Goal: Check status

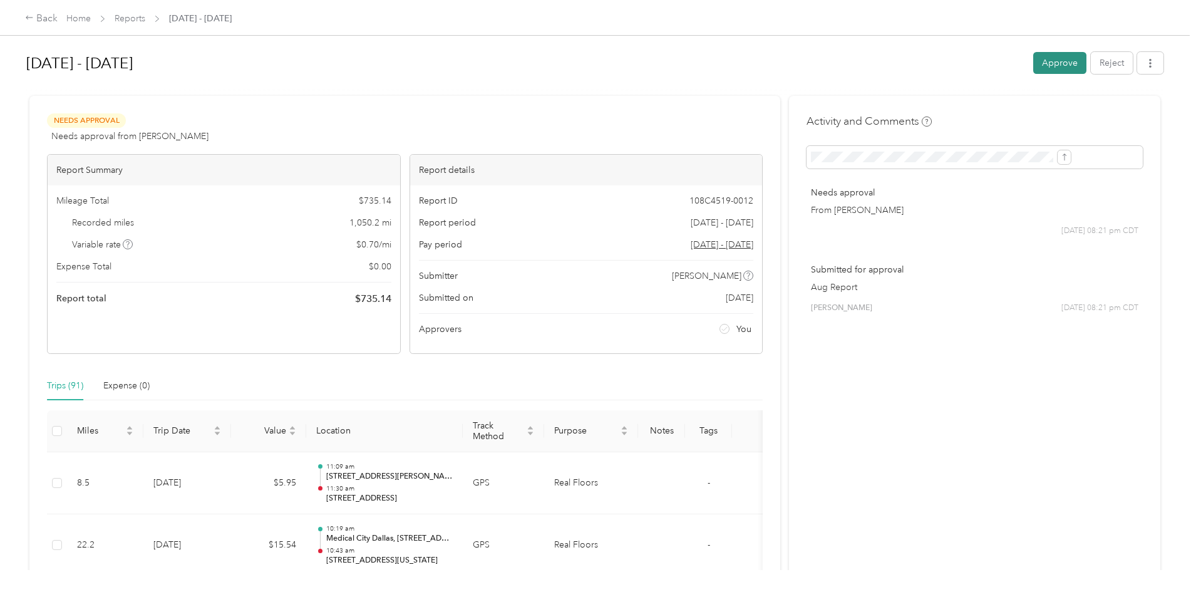
click at [1033, 65] on button "Approve" at bounding box center [1059, 63] width 53 height 22
